Goal: Task Accomplishment & Management: Manage account settings

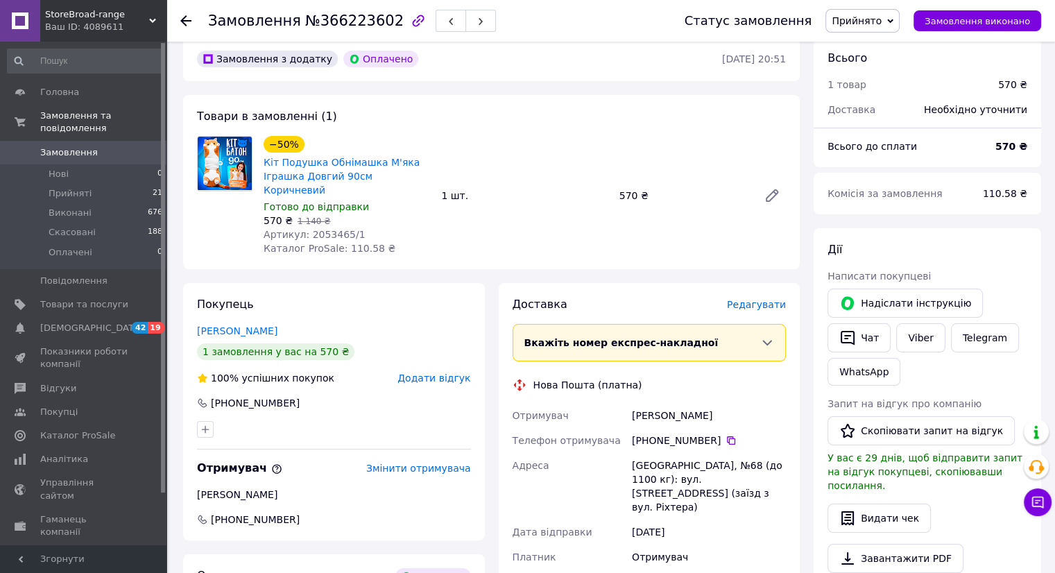
scroll to position [139, 0]
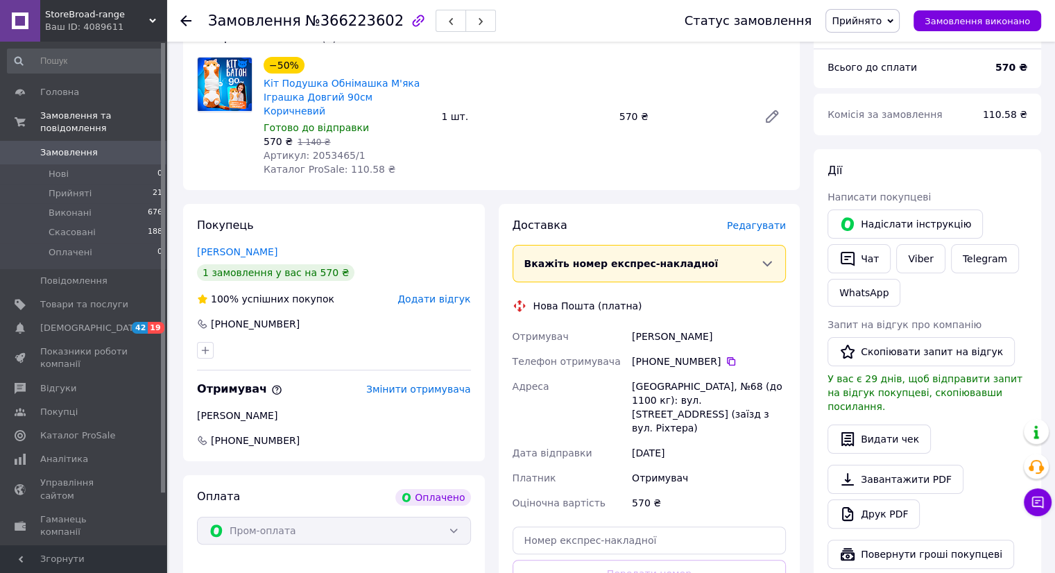
click at [183, 17] on use at bounding box center [185, 20] width 11 height 11
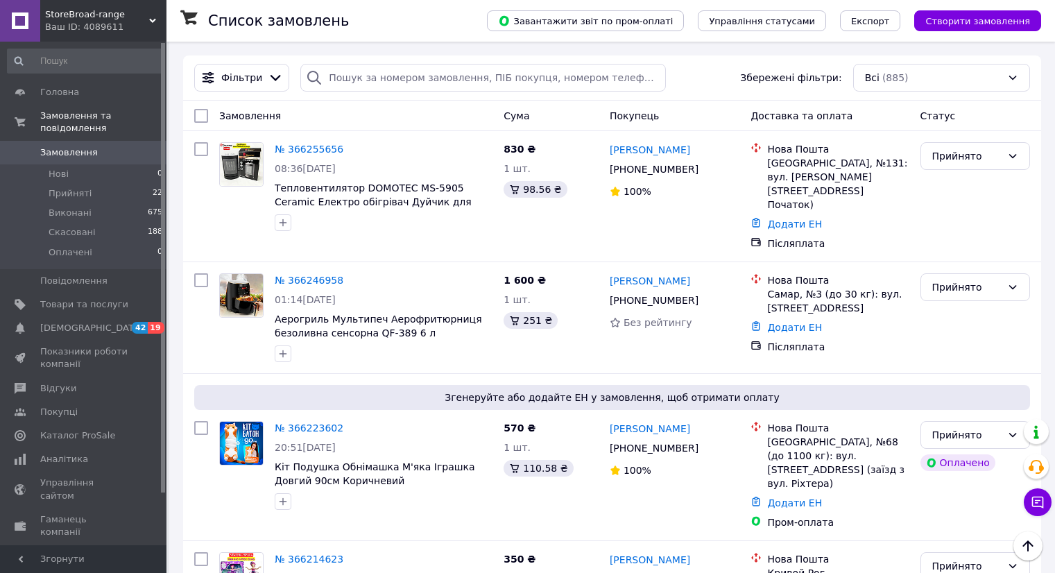
scroll to position [92, 0]
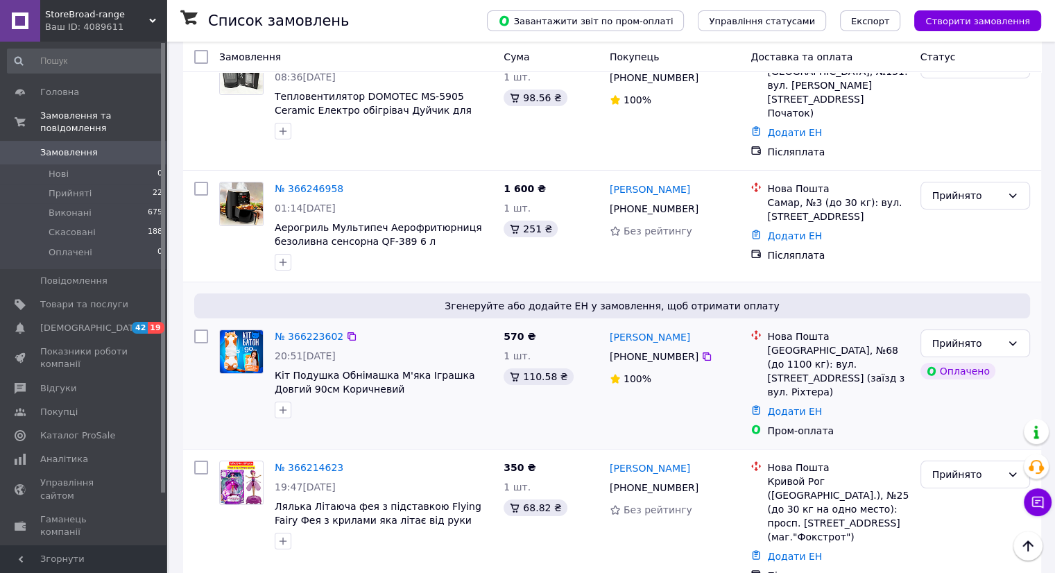
drag, startPoint x: 74, startPoint y: 180, endPoint x: 557, endPoint y: 380, distance: 523.0
click at [74, 187] on span "Прийняті" at bounding box center [70, 193] width 43 height 12
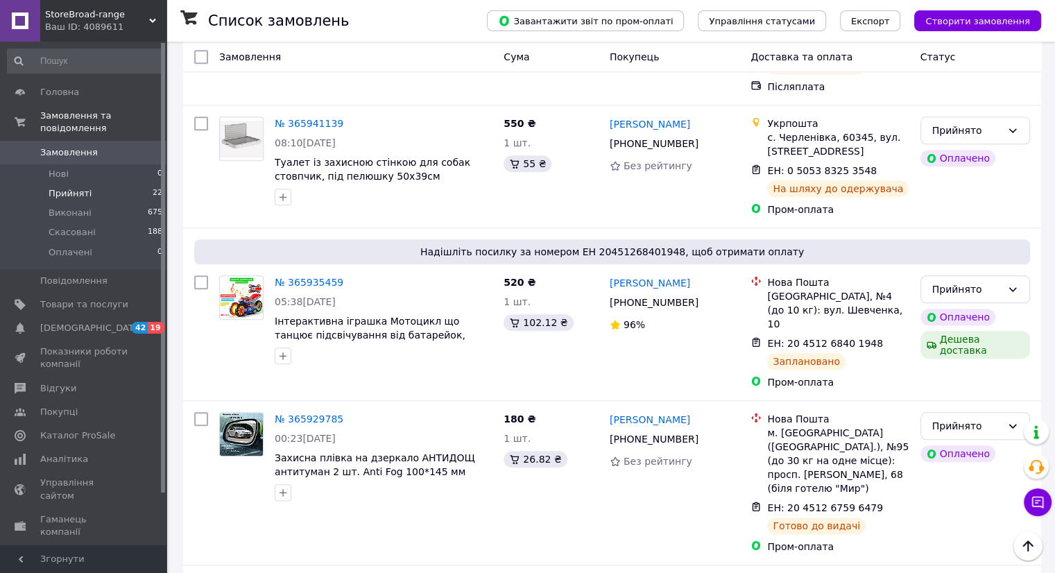
scroll to position [1447, 0]
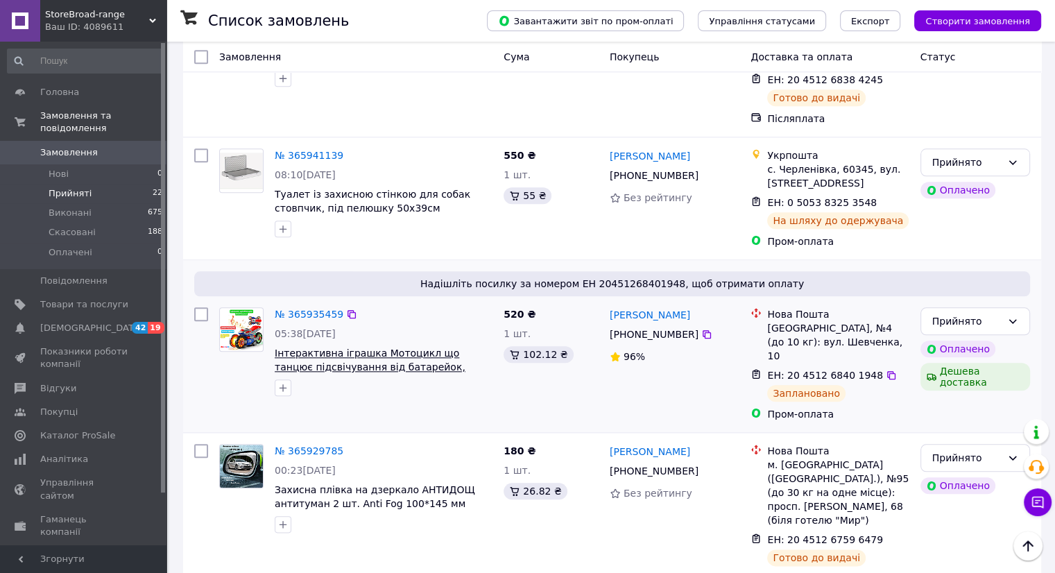
click at [422, 348] on span "Інтерактивна іграшка Мотоцикл що танцює підсвічування від батарейок, Музична іг…" at bounding box center [370, 367] width 191 height 39
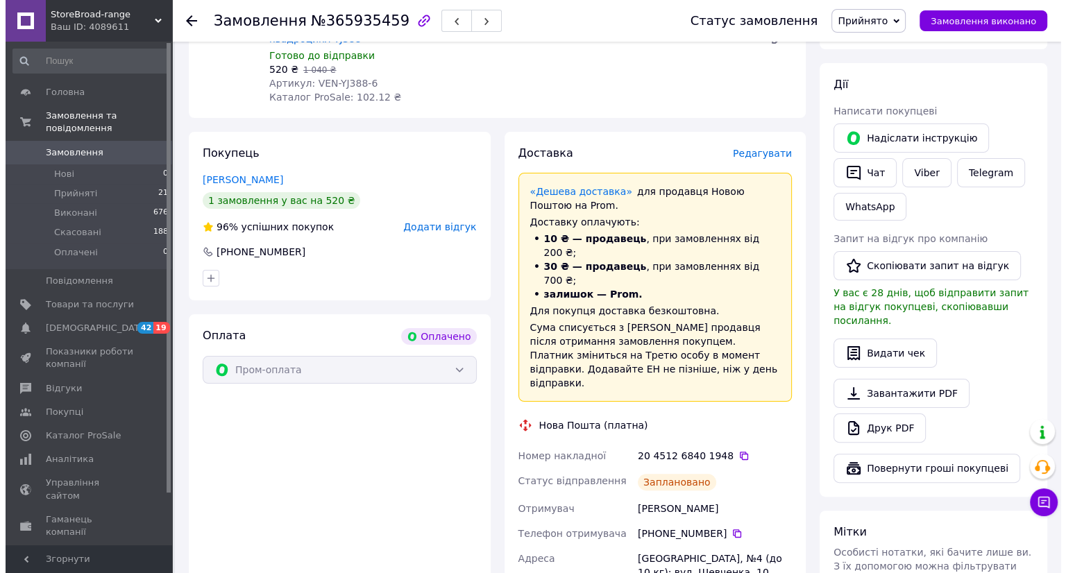
scroll to position [139, 0]
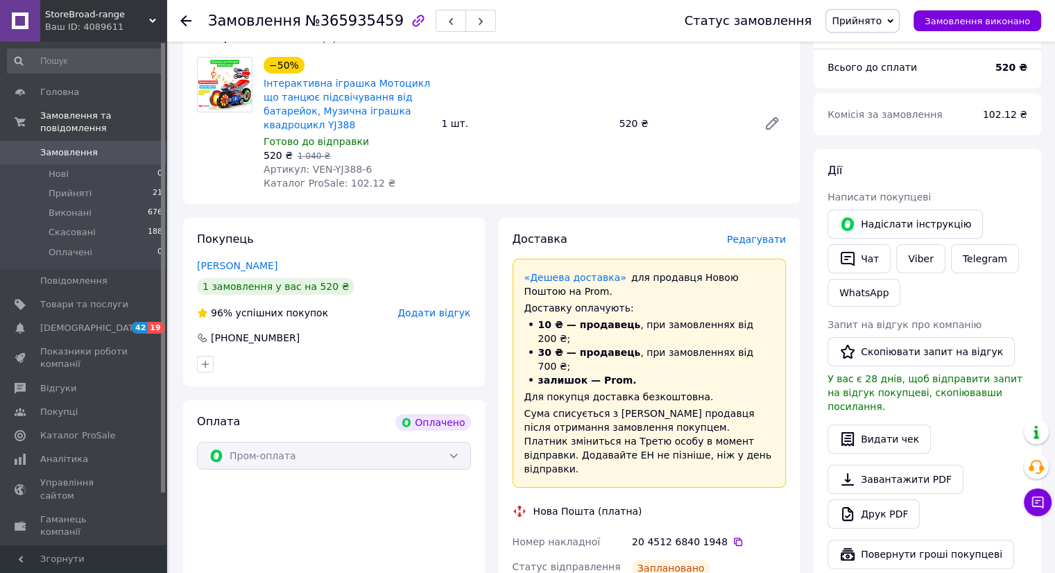
click at [753, 234] on span "Редагувати" at bounding box center [756, 239] width 59 height 11
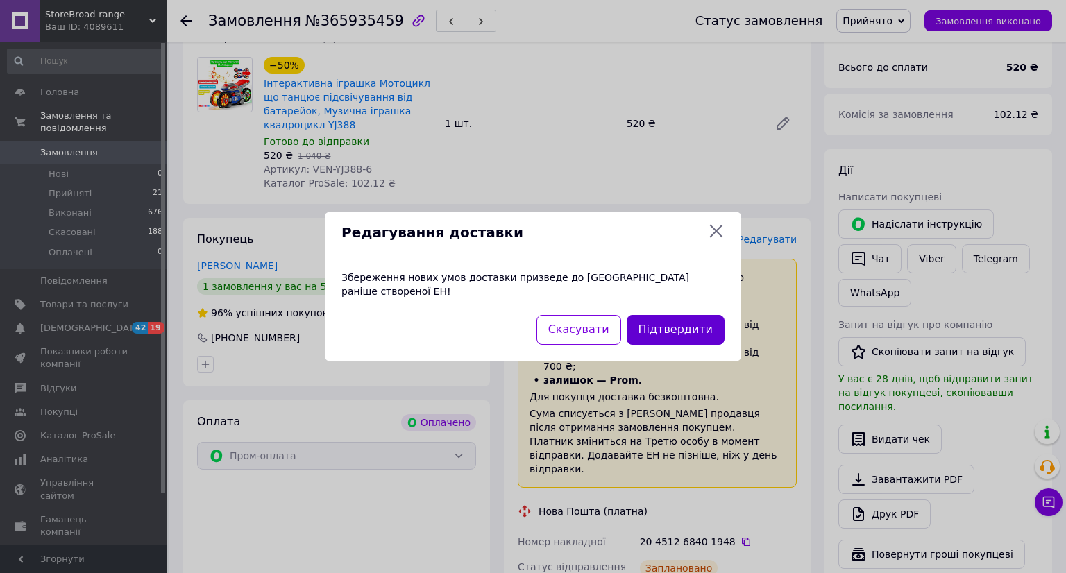
click at [697, 325] on button "Підтвердити" at bounding box center [675, 330] width 98 height 30
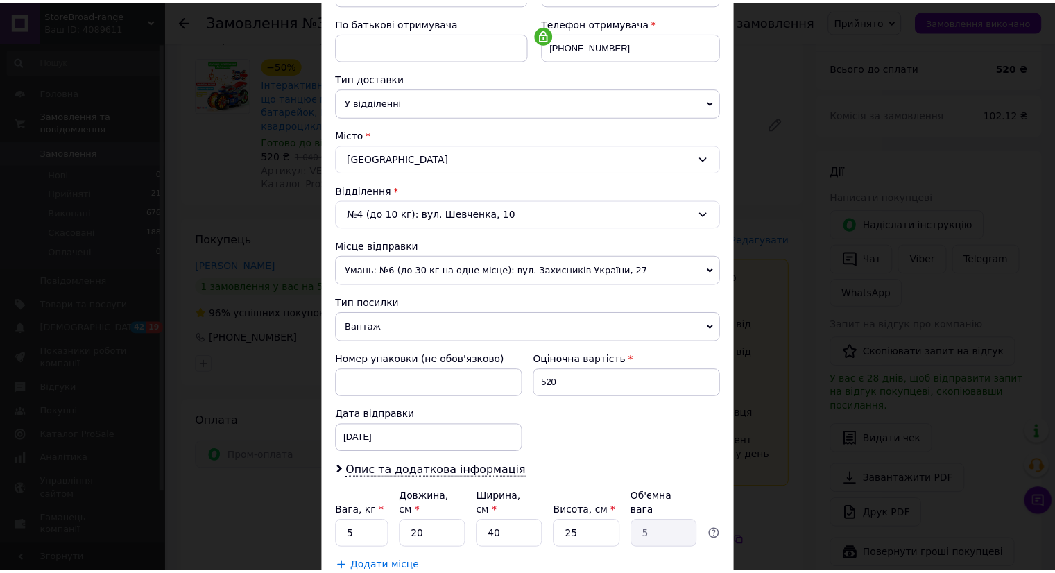
scroll to position [344, 0]
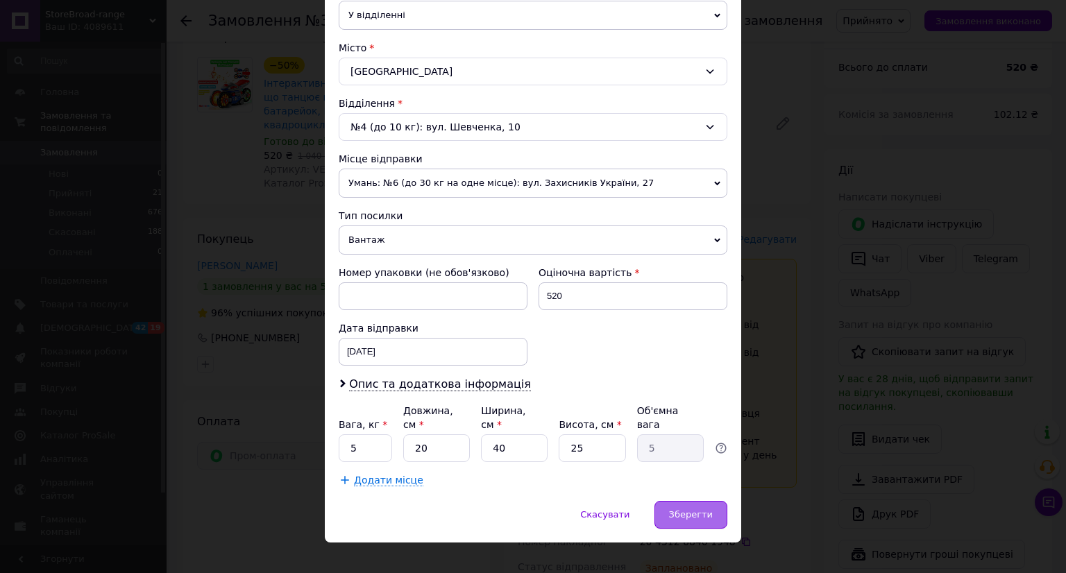
click at [691, 509] on span "Зберегти" at bounding box center [691, 514] width 44 height 10
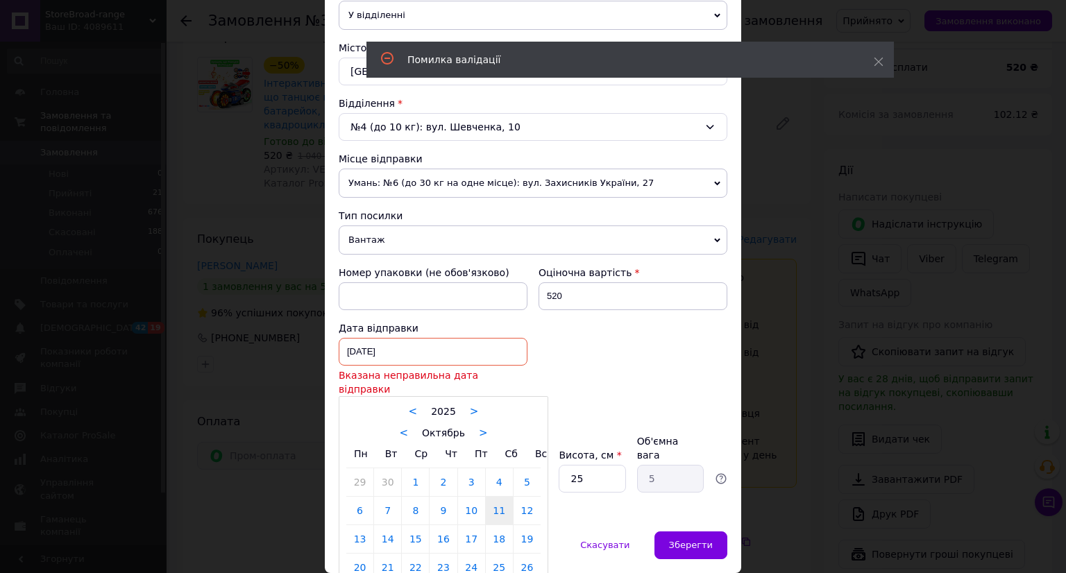
click at [352, 343] on div "11.10.2025 < 2025 > < Октябрь > Пн Вт Ср Чт Пт Сб Вс 29 30 1 2 3 4 5 6 7 8 9 10…" at bounding box center [433, 352] width 189 height 28
click at [527, 497] on link "12" at bounding box center [526, 511] width 27 height 28
type input "12.10.2025"
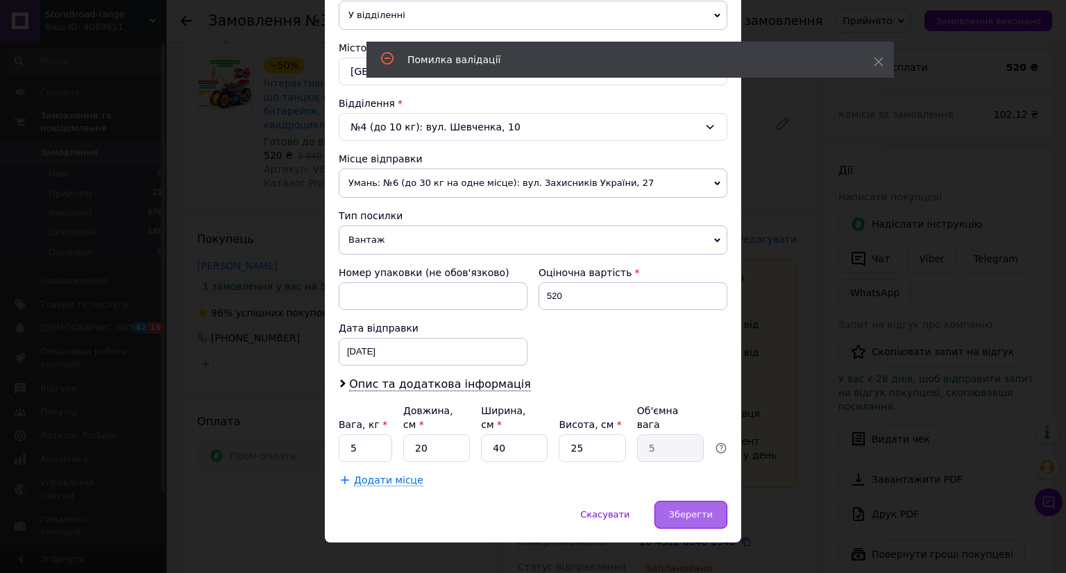
click at [706, 509] on span "Зберегти" at bounding box center [691, 514] width 44 height 10
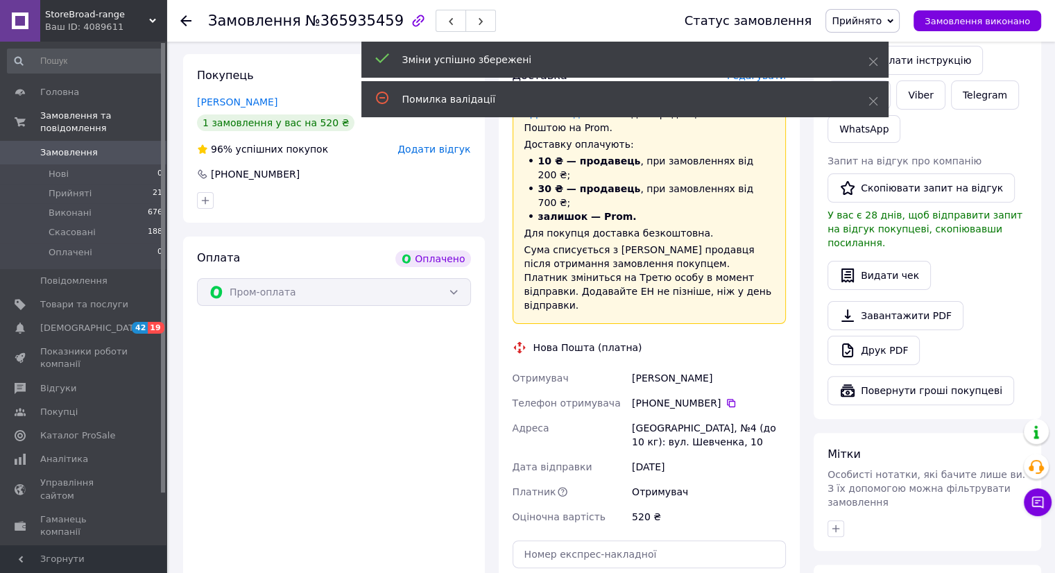
scroll to position [347, 0]
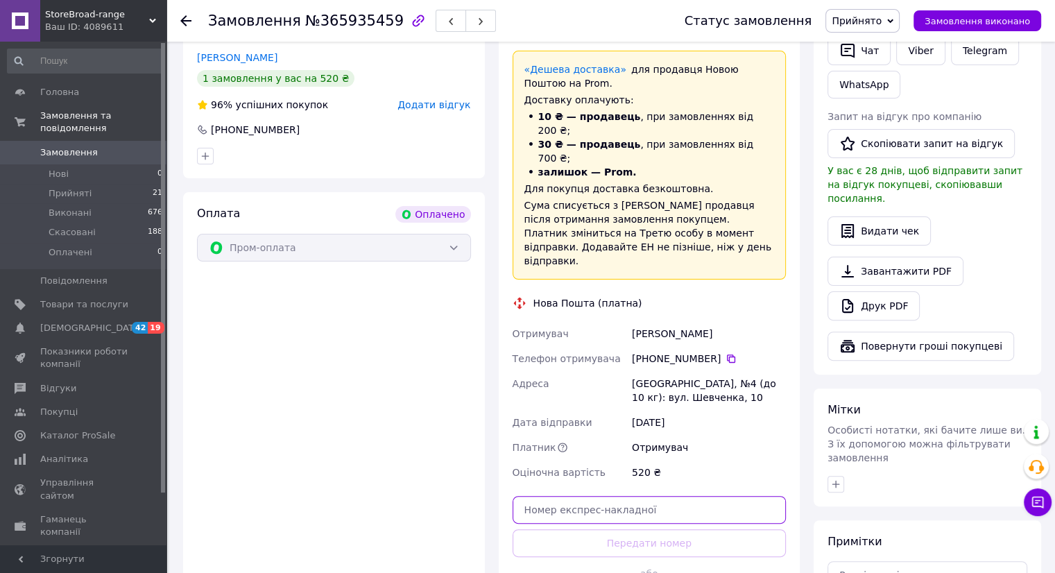
click at [601, 496] on input "text" at bounding box center [650, 510] width 274 height 28
paste input "20451268941688"
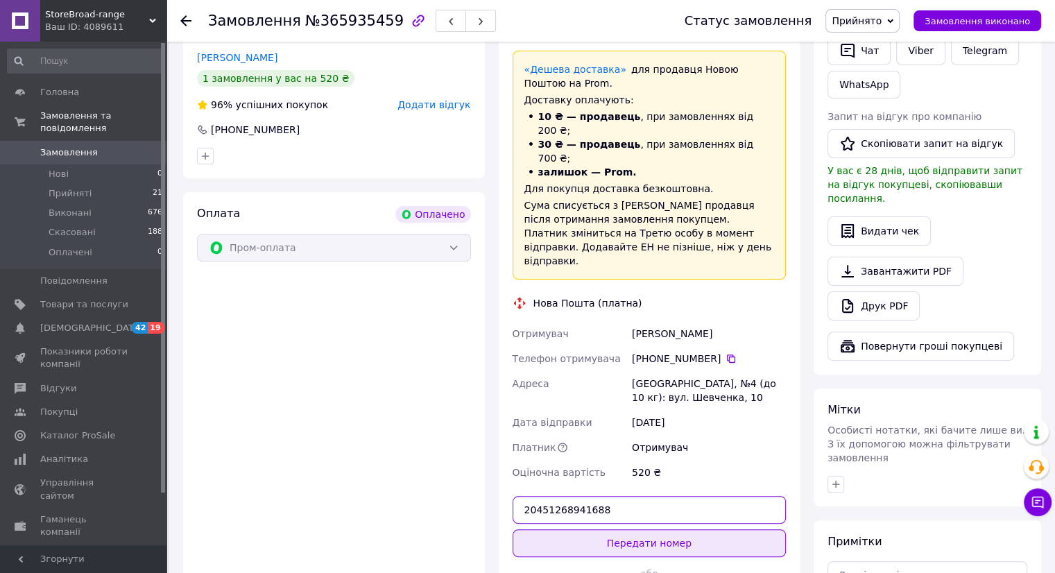
type input "20451268941688"
click at [667, 529] on button "Передати номер" at bounding box center [650, 543] width 274 height 28
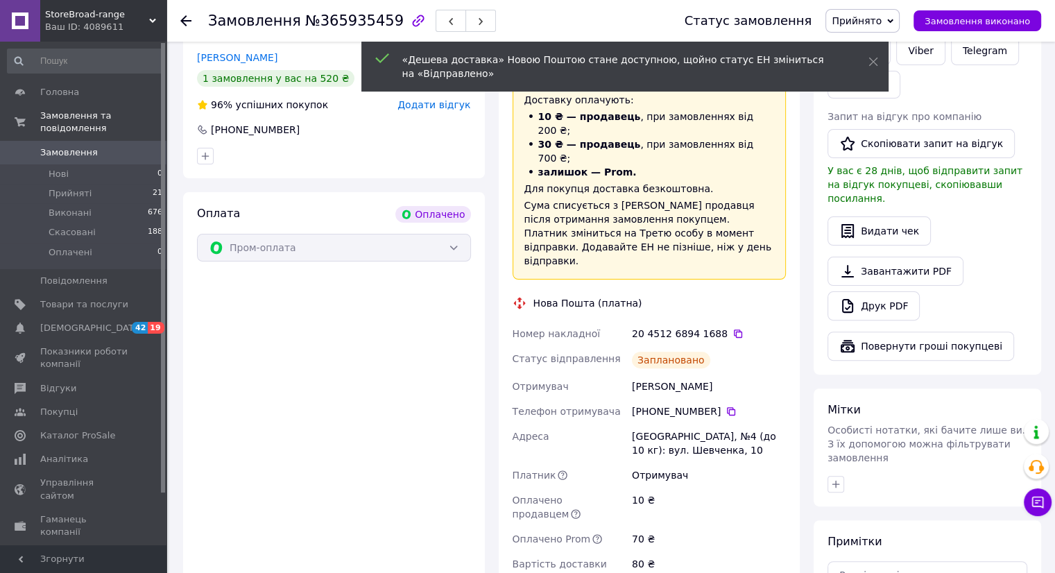
scroll to position [103, 0]
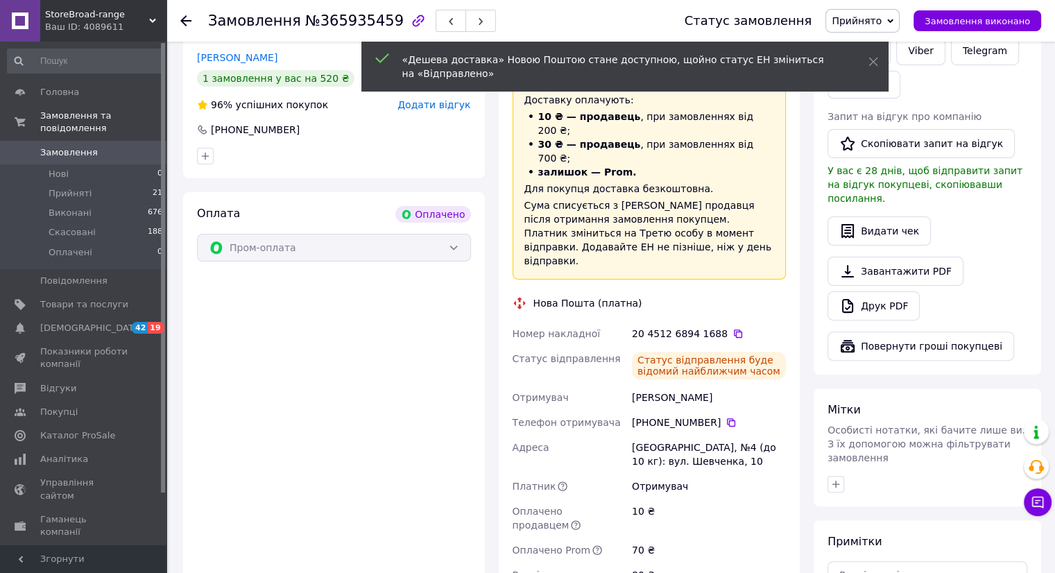
click at [183, 22] on use at bounding box center [185, 20] width 11 height 11
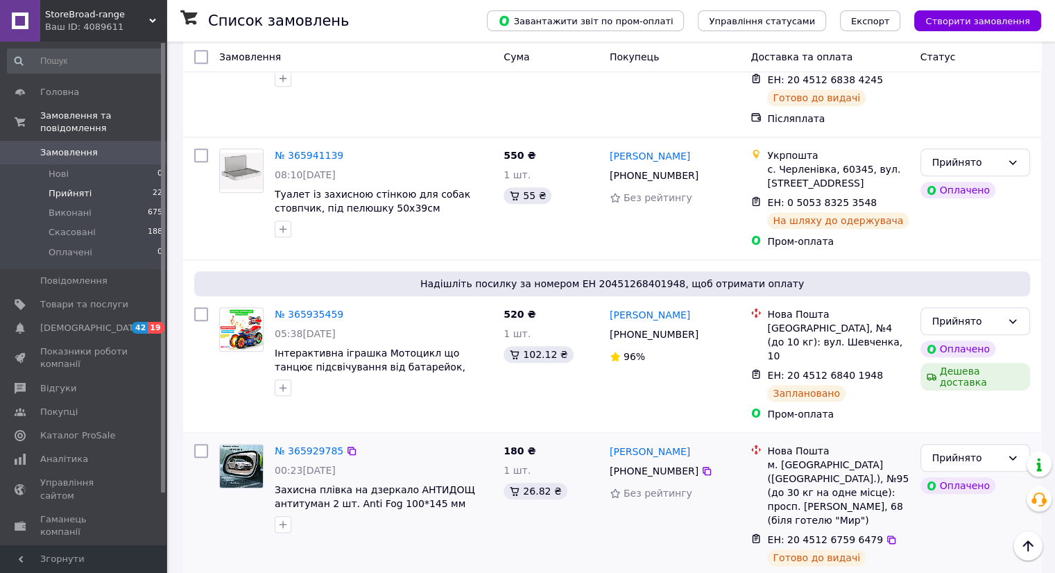
scroll to position [1447, 0]
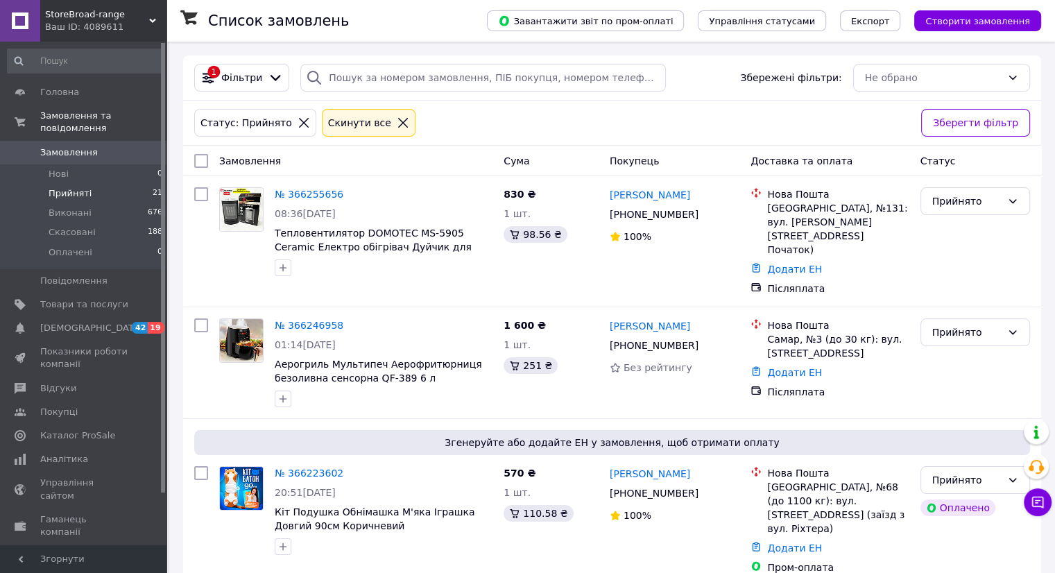
click at [72, 187] on span "Прийняті" at bounding box center [70, 193] width 43 height 12
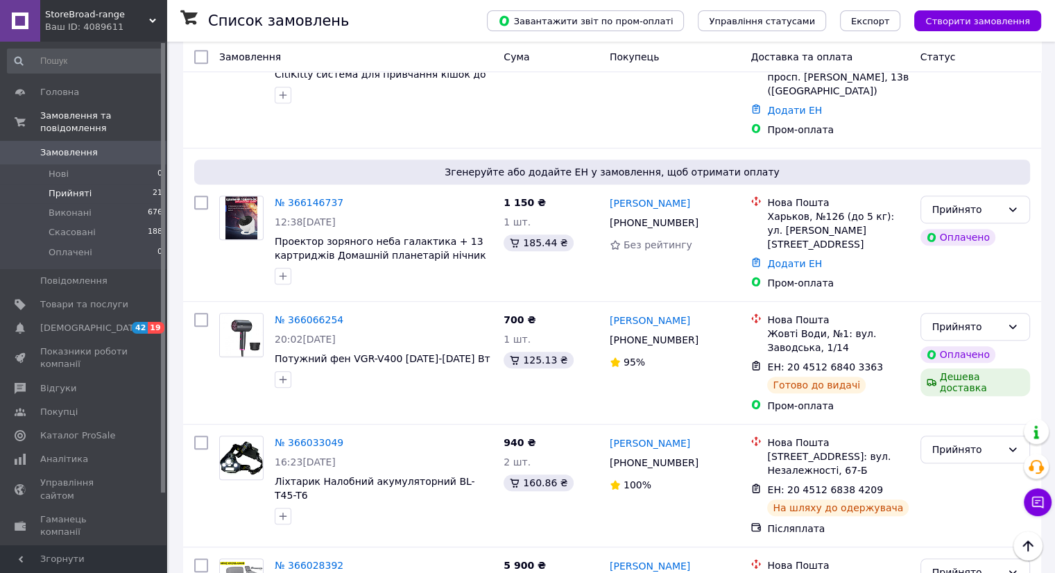
scroll to position [694, 0]
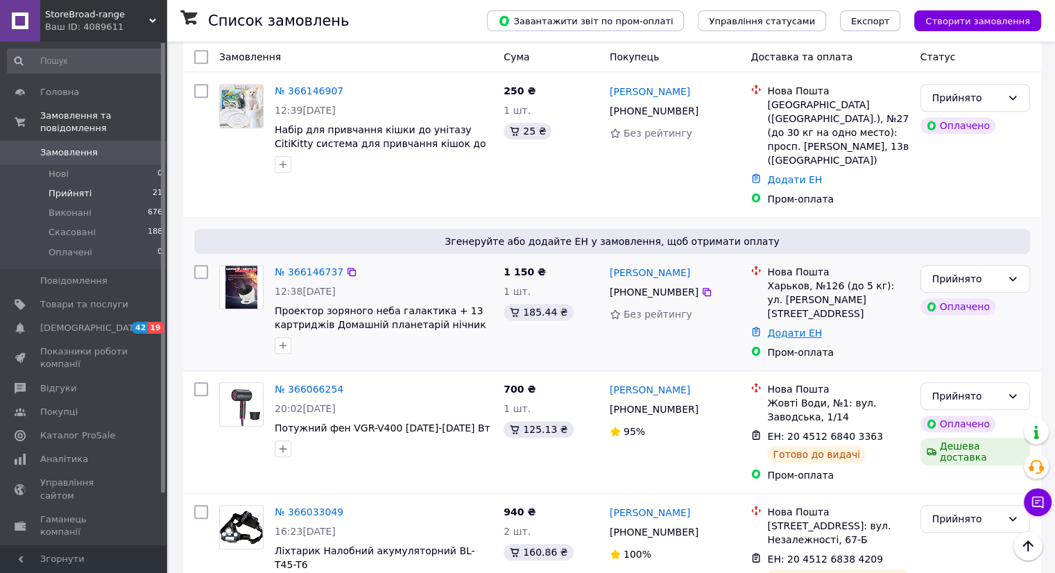
click at [807, 327] on link "Додати ЕН" at bounding box center [794, 332] width 55 height 11
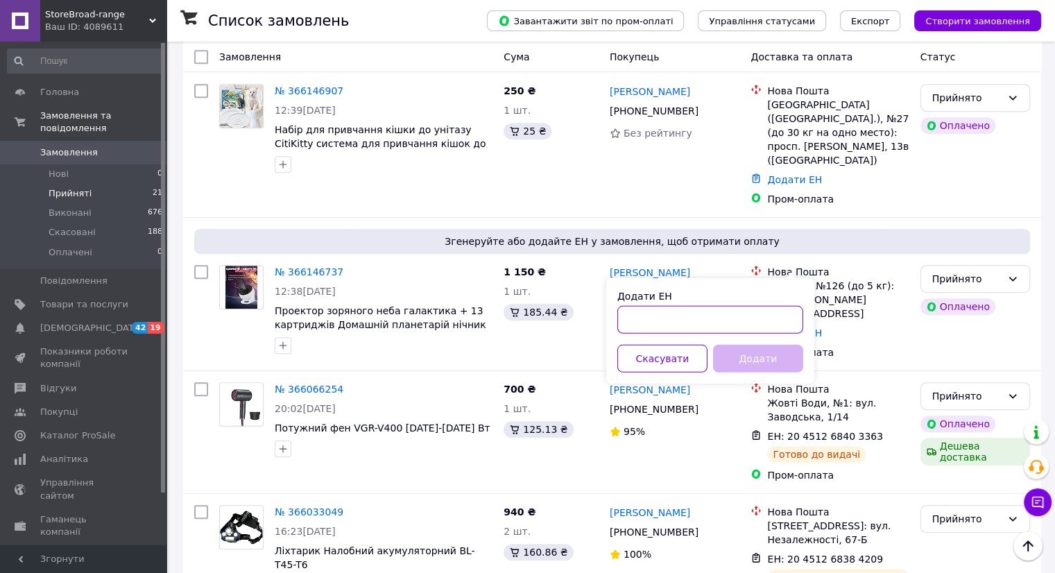
click at [774, 318] on input "Додати ЕН" at bounding box center [710, 320] width 186 height 28
paste input "20451268941745"
type input "20451268941745"
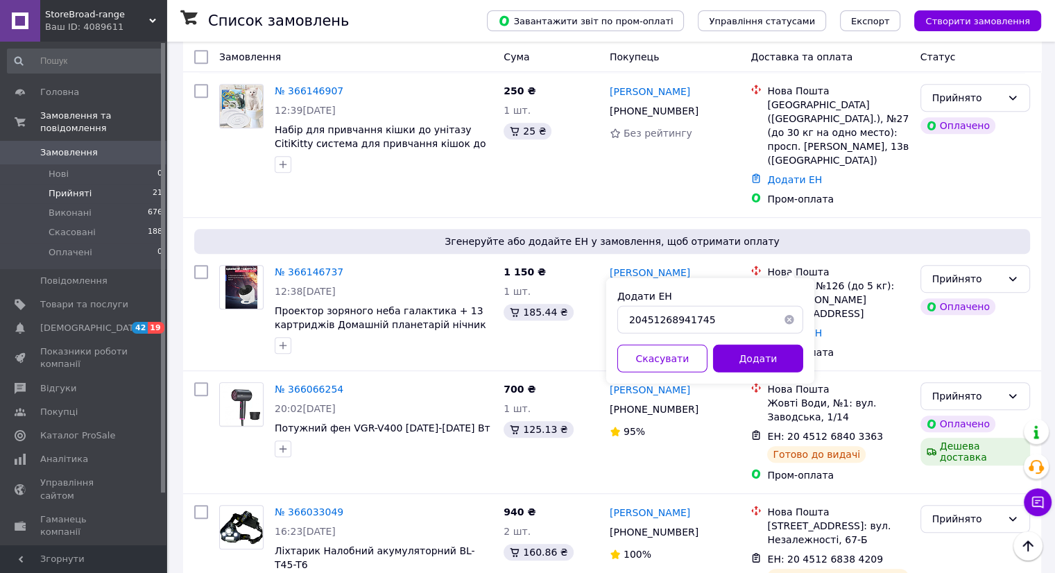
click at [767, 353] on button "Додати" at bounding box center [758, 359] width 90 height 28
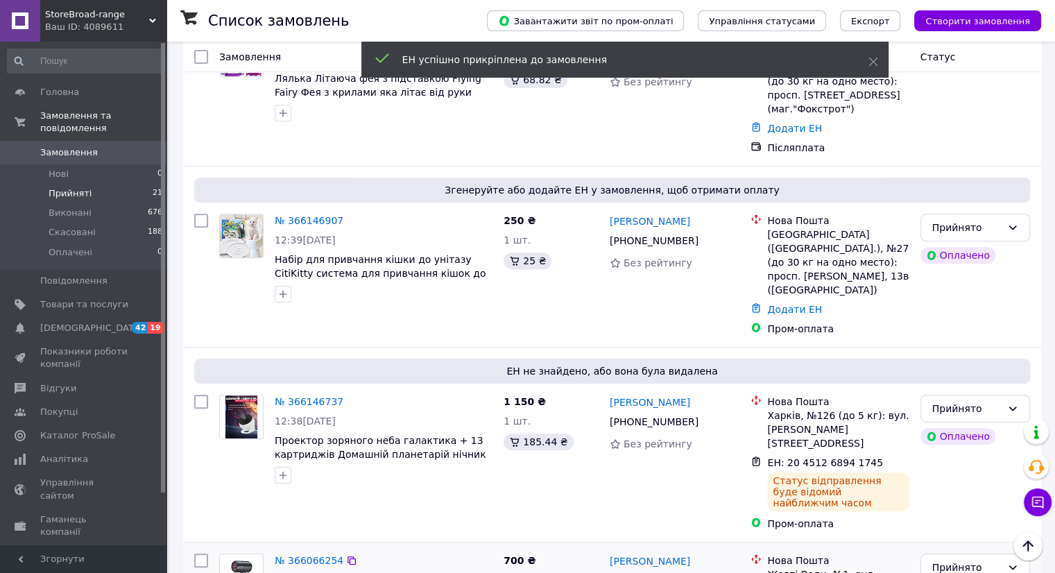
scroll to position [556, 0]
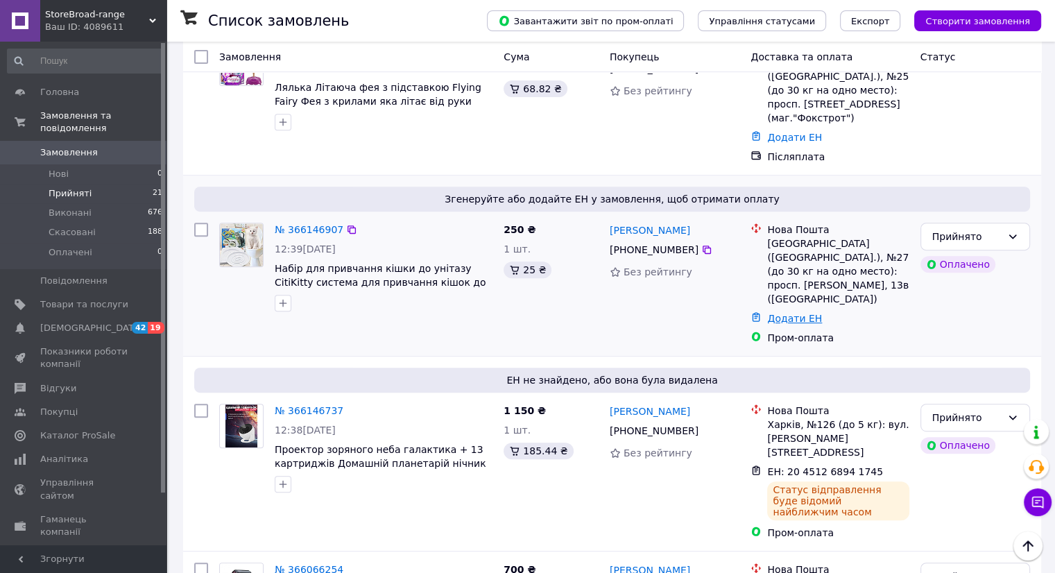
click at [792, 313] on link "Додати ЕН" at bounding box center [794, 318] width 55 height 11
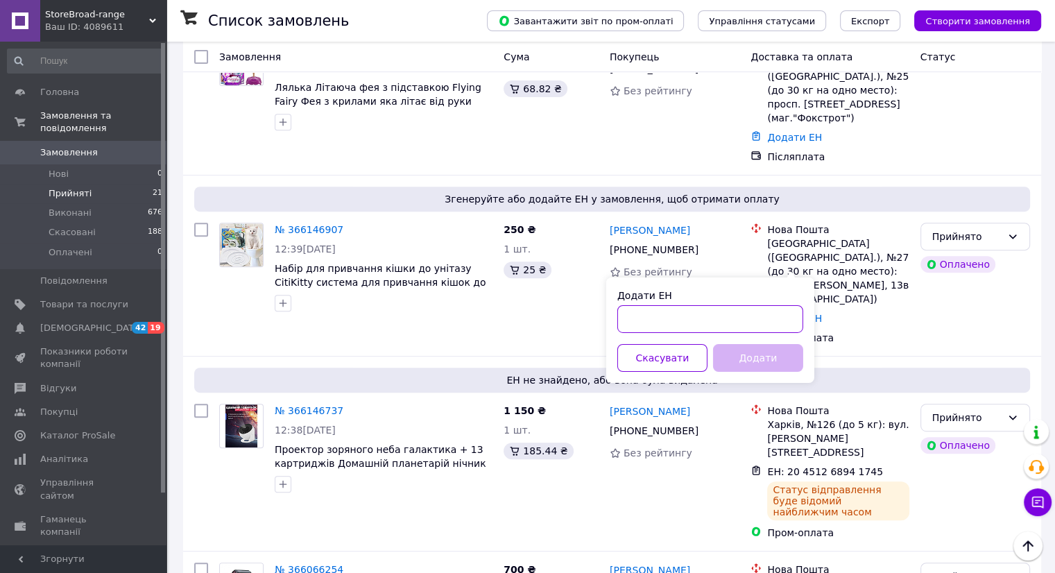
click at [768, 325] on input "Додати ЕН" at bounding box center [710, 319] width 186 height 28
paste input "20451268941751"
type input "20451268941751"
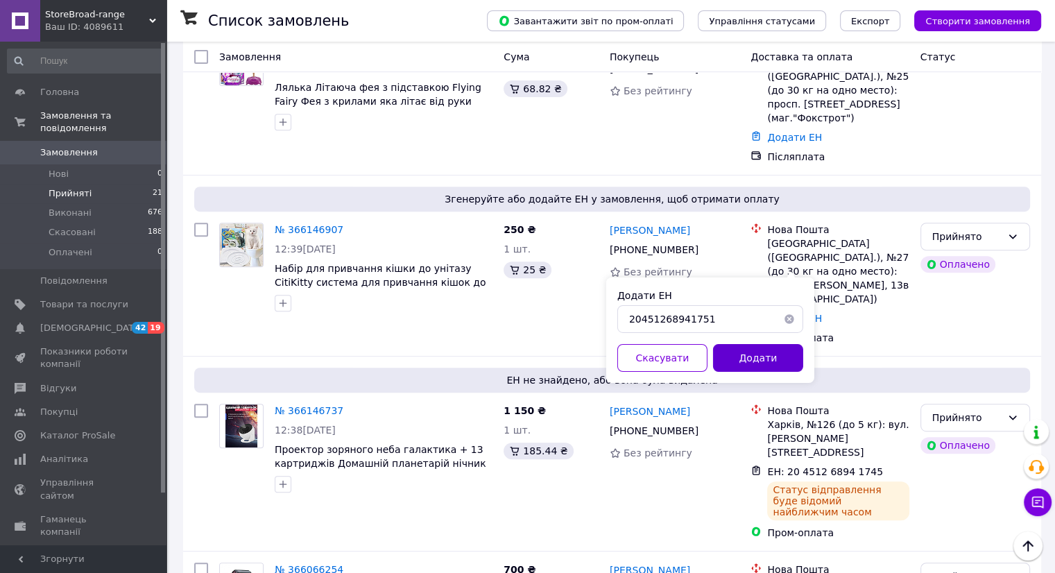
click at [776, 361] on button "Додати" at bounding box center [758, 358] width 90 height 28
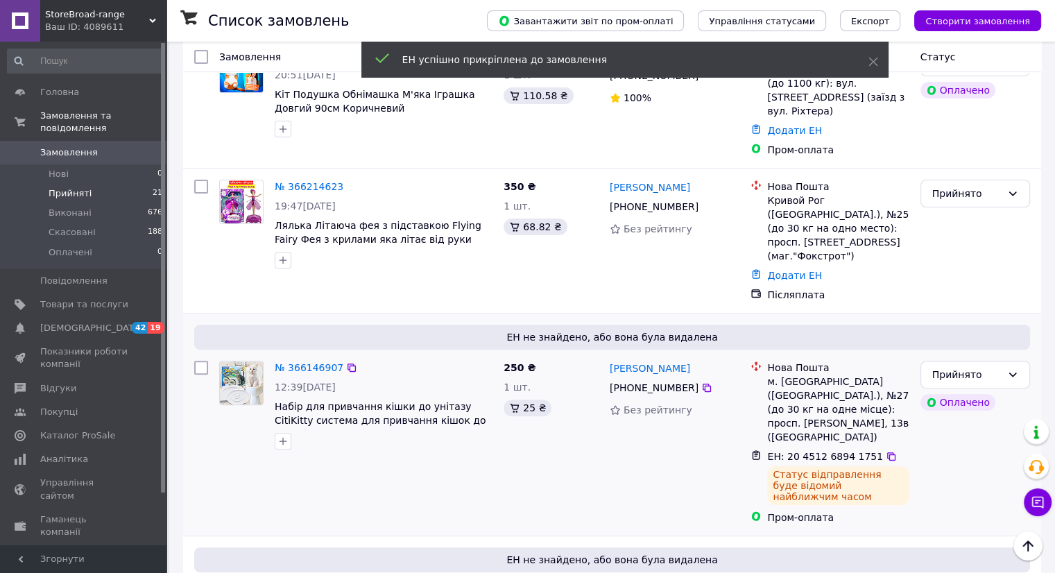
scroll to position [417, 0]
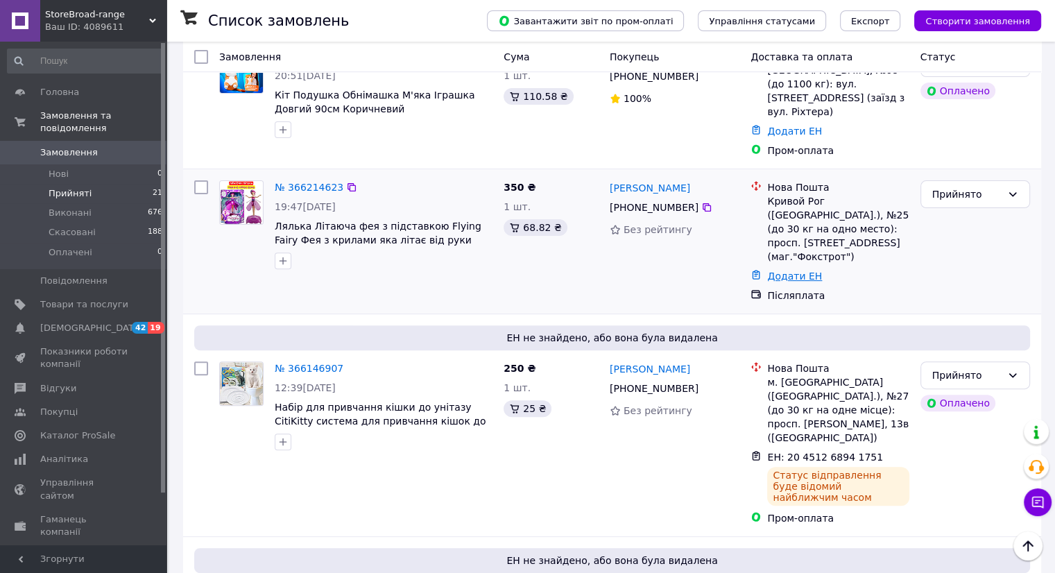
click at [801, 271] on link "Додати ЕН" at bounding box center [794, 276] width 55 height 11
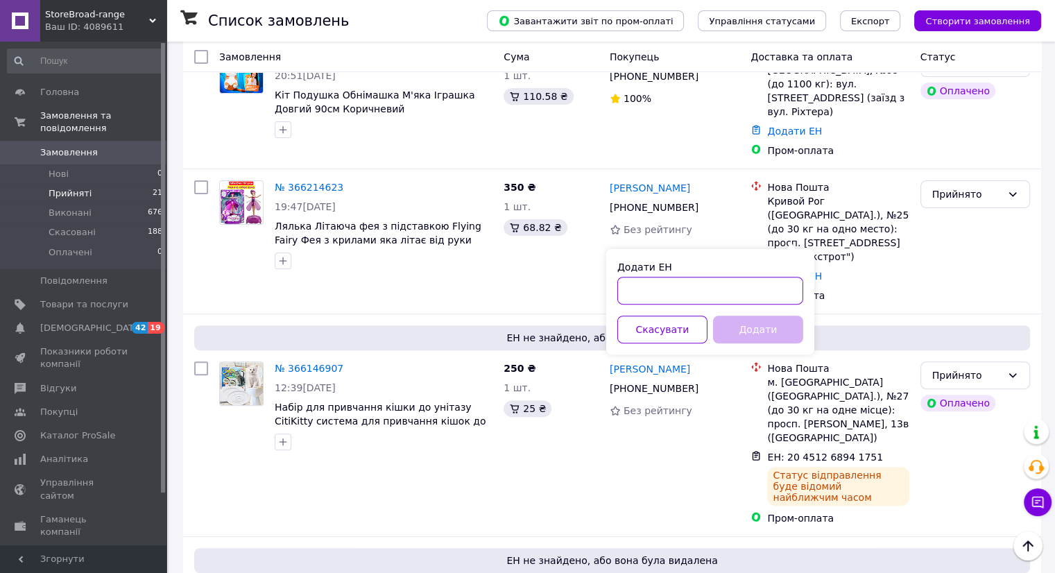
click at [773, 296] on input "Додати ЕН" at bounding box center [710, 291] width 186 height 28
paste input "20451268898016"
type input "20451268898016"
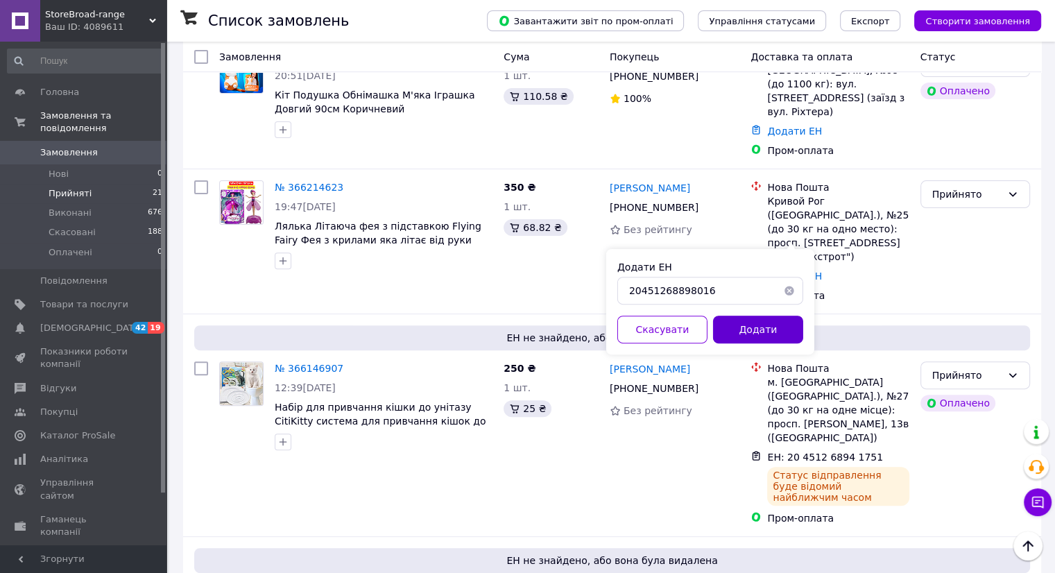
click at [788, 335] on button "Додати" at bounding box center [758, 330] width 90 height 28
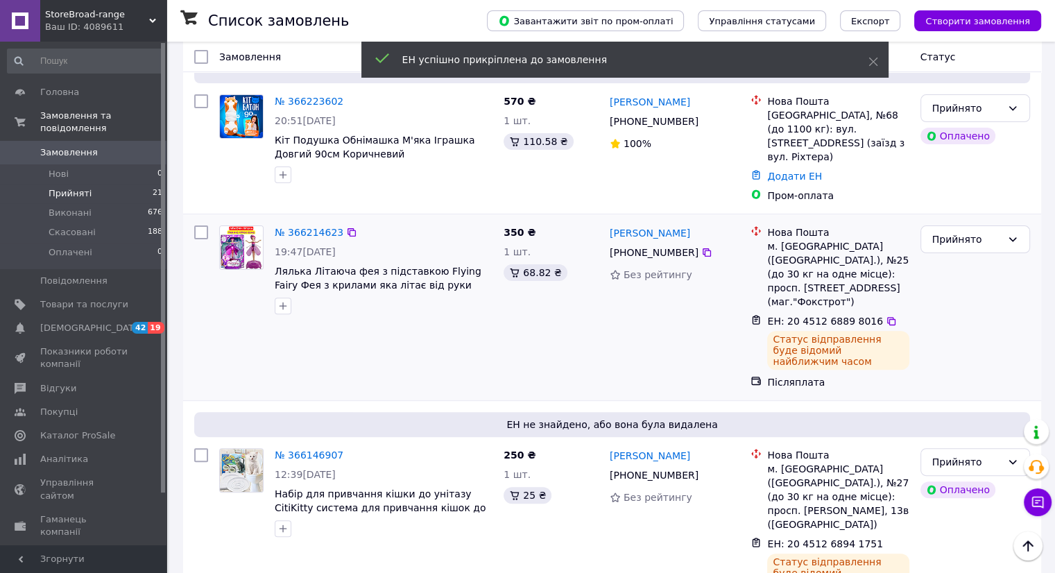
scroll to position [348, 0]
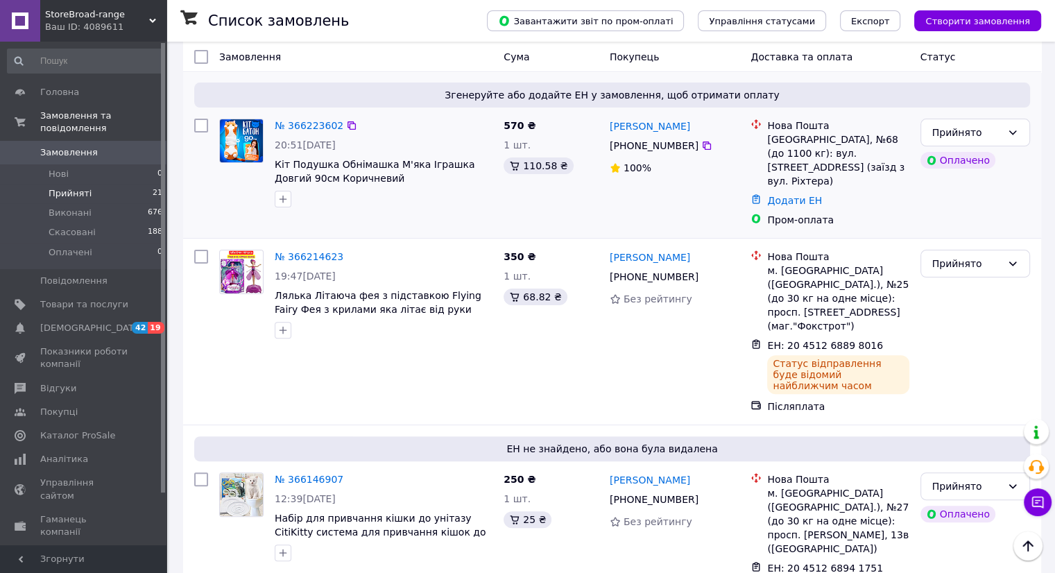
click at [387, 157] on span "Кіт Подушка Обнімашка М'яка Іграшка Довгий 90см Коричневий" at bounding box center [384, 171] width 218 height 28
click at [410, 159] on span "Кіт Подушка Обнімашка М'яка Іграшка Довгий 90см Коричневий" at bounding box center [375, 171] width 201 height 25
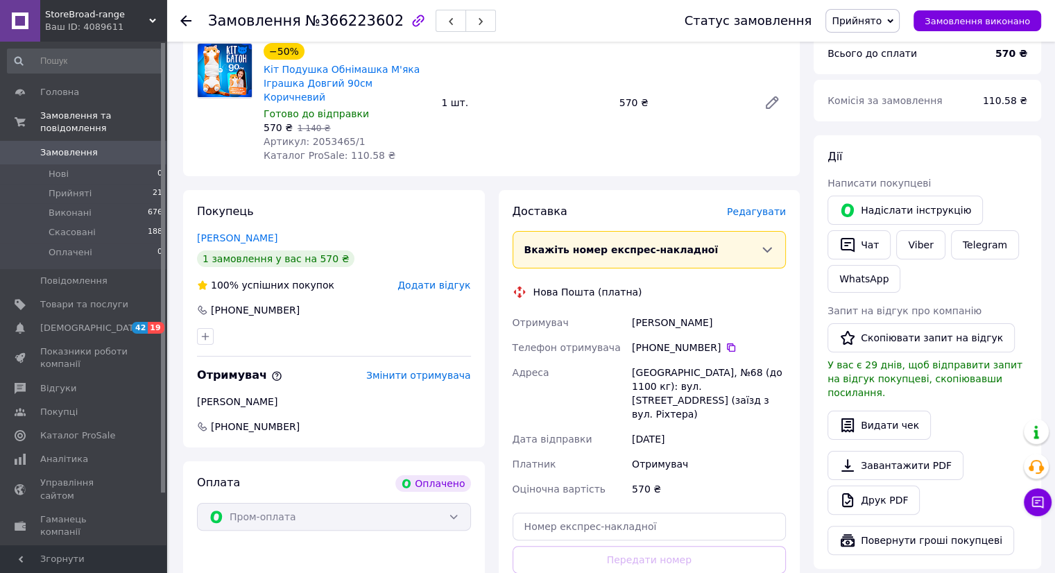
scroll to position [278, 0]
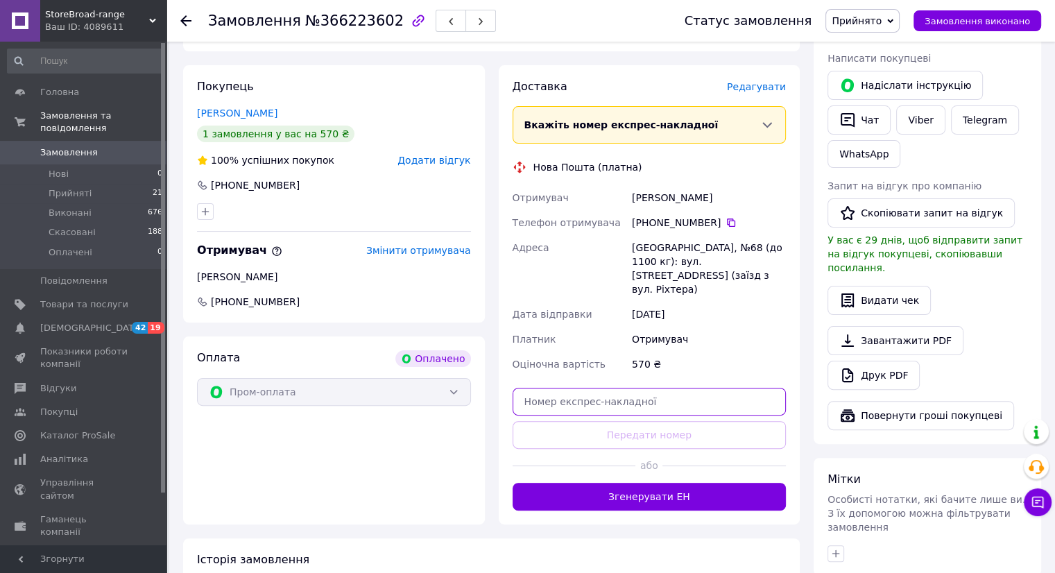
click at [615, 388] on input "text" at bounding box center [650, 402] width 274 height 28
paste input "20451268941896"
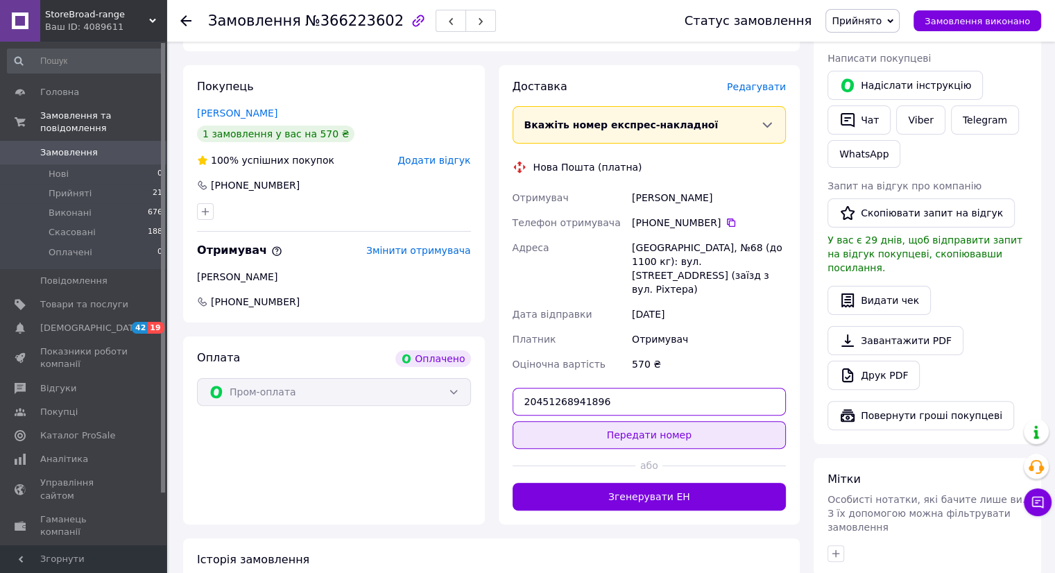
type input "20451268941896"
click at [649, 421] on button "Передати номер" at bounding box center [650, 435] width 274 height 28
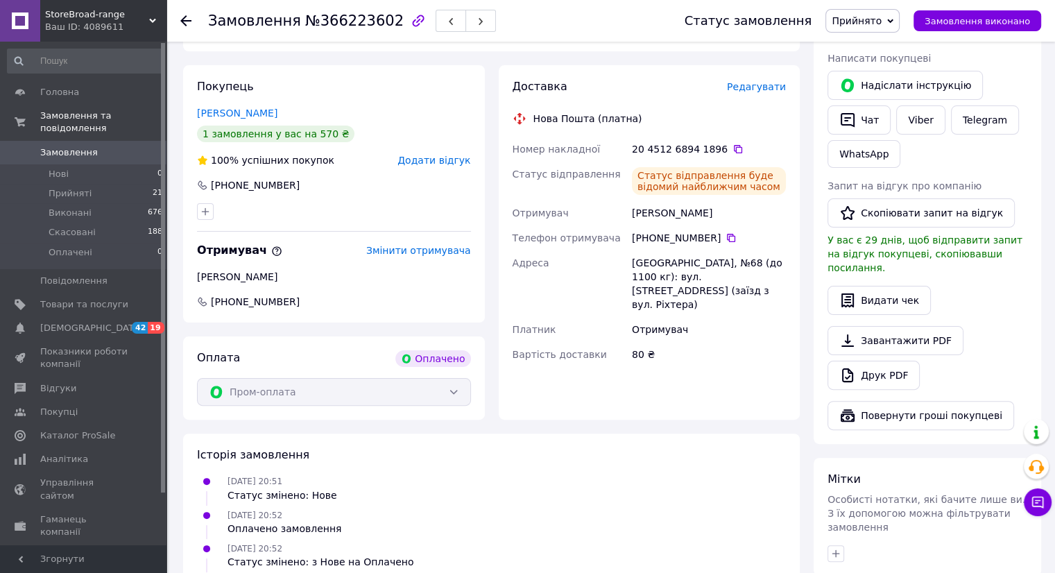
click at [187, 20] on use at bounding box center [185, 20] width 11 height 11
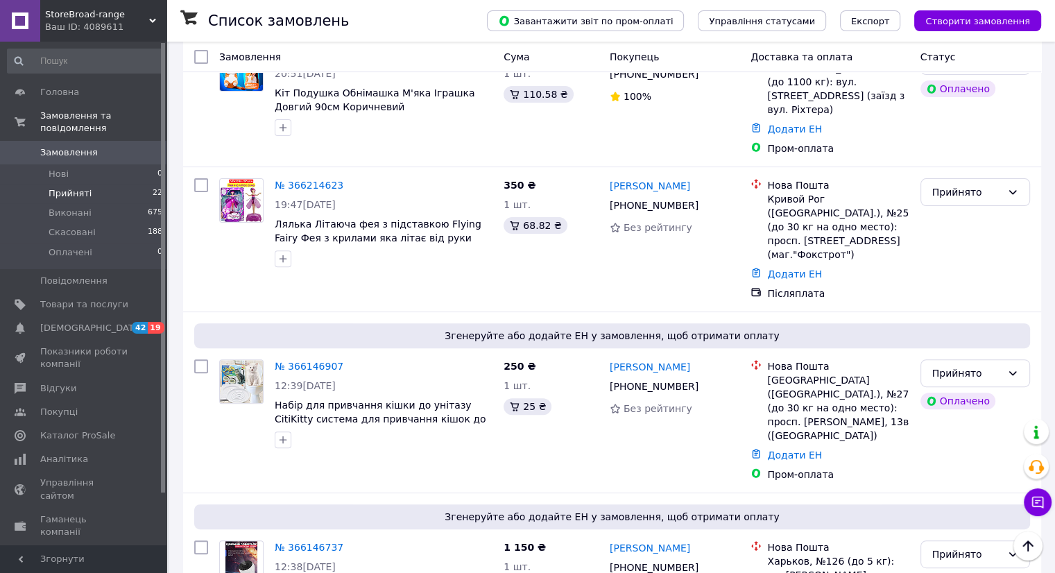
scroll to position [417, 0]
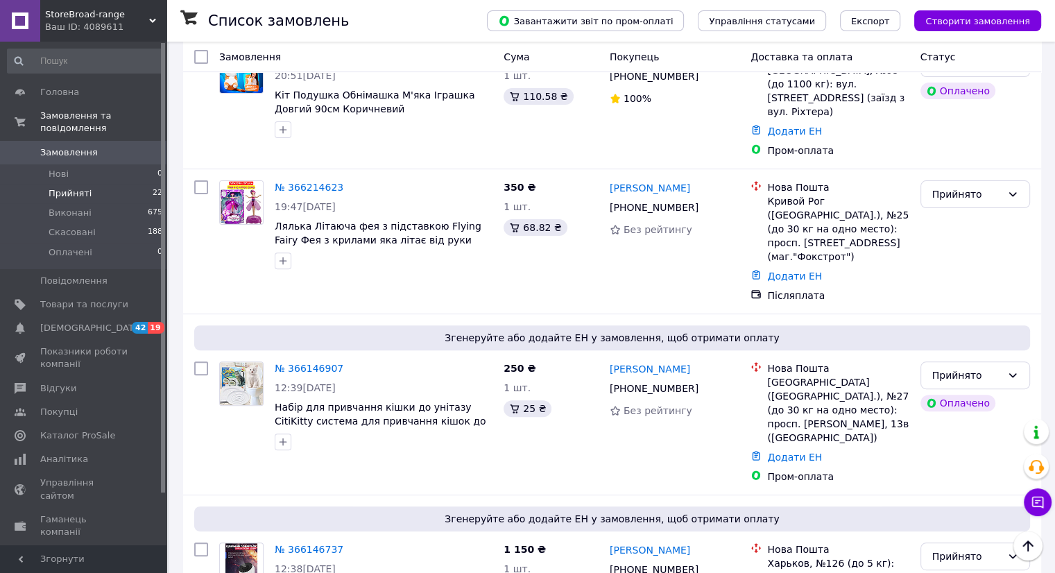
click at [69, 187] on span "Прийняті" at bounding box center [70, 193] width 43 height 12
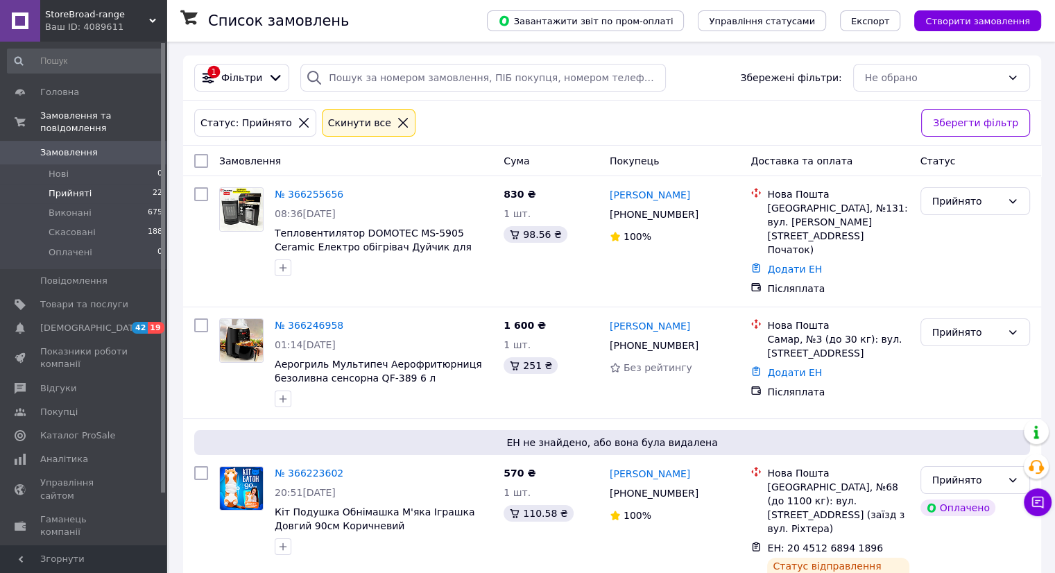
scroll to position [125, 0]
click at [80, 187] on span "Прийняті" at bounding box center [70, 193] width 43 height 12
